Goal: Task Accomplishment & Management: Use online tool/utility

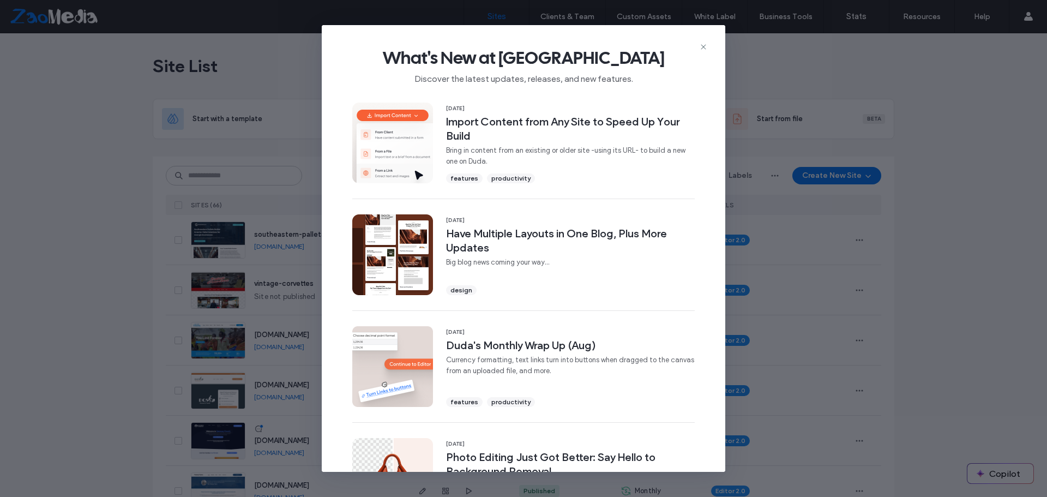
click at [705, 46] on icon at bounding box center [703, 47] width 9 height 9
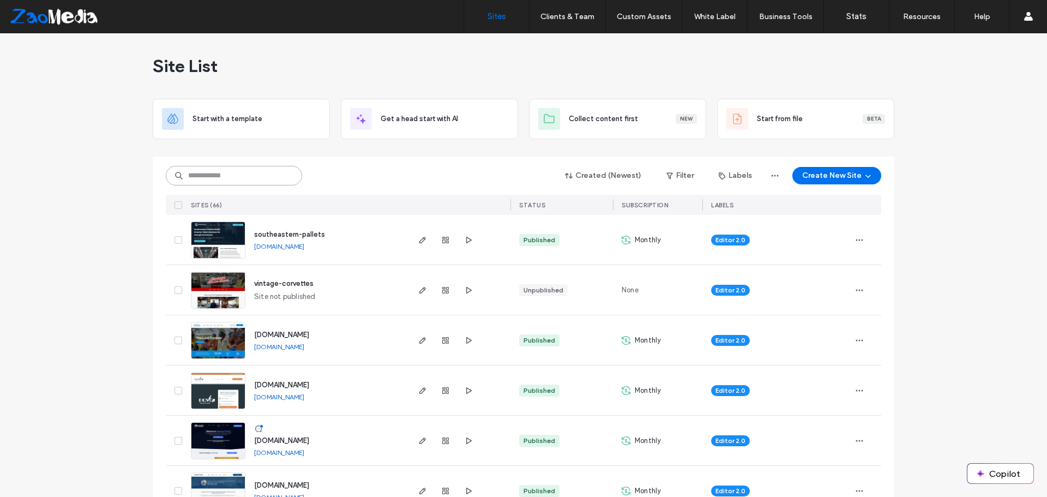
click at [225, 179] on input at bounding box center [234, 176] width 136 height 20
click at [214, 177] on input at bounding box center [234, 176] width 136 height 20
type input "**********"
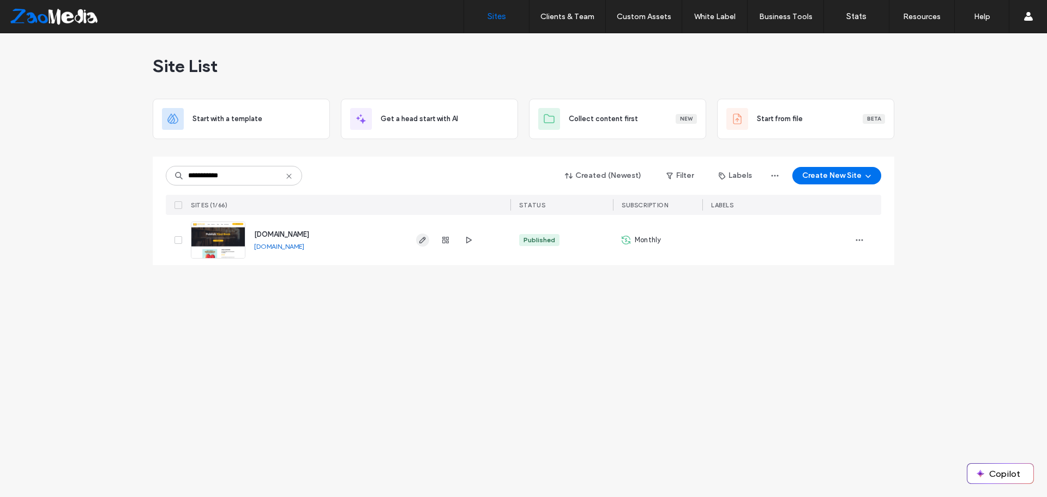
click at [426, 240] on icon "button" at bounding box center [422, 239] width 9 height 9
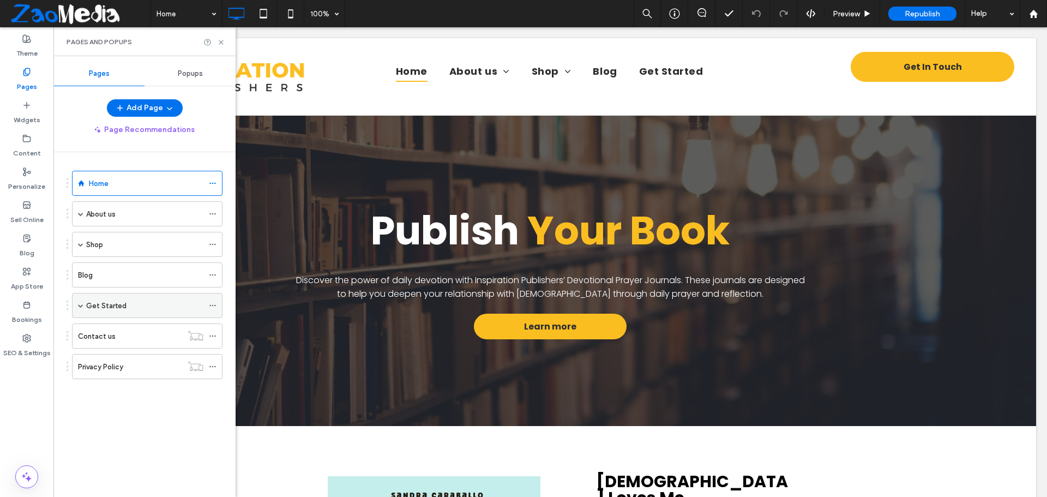
click at [100, 303] on label "Get Started" at bounding box center [106, 305] width 40 height 19
click at [146, 331] on label "Publishing Packages" at bounding box center [130, 330] width 67 height 19
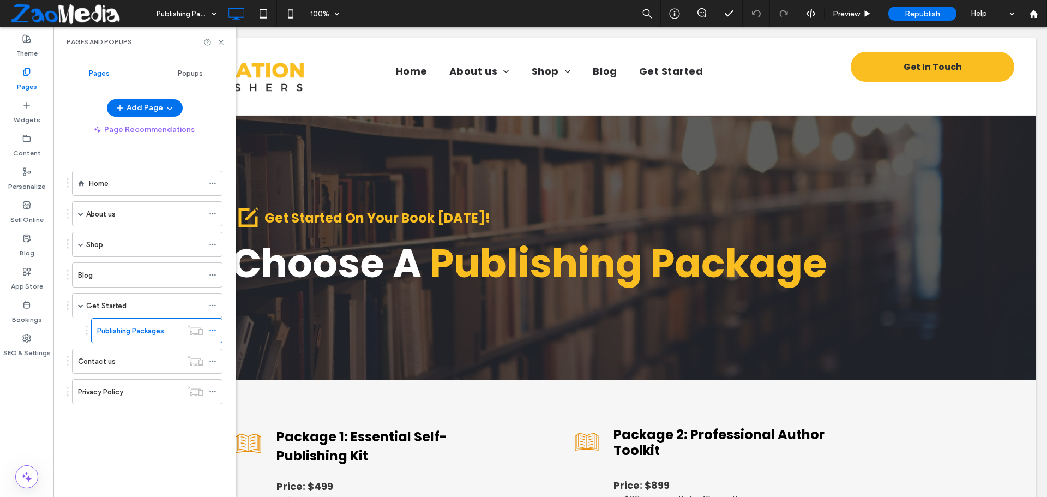
click at [221, 36] on div "Pages and Popups" at bounding box center [144, 41] width 182 height 29
click at [220, 39] on icon at bounding box center [221, 42] width 8 height 8
